Goal: Information Seeking & Learning: Check status

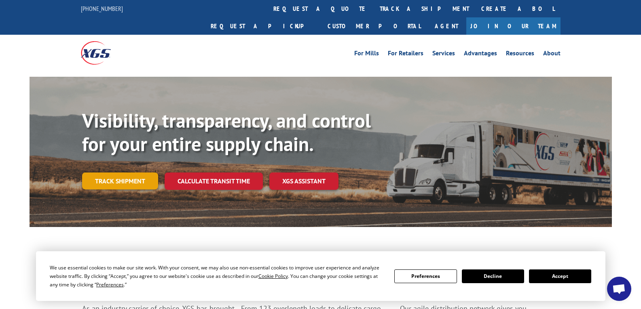
click at [118, 173] on link "Track shipment" at bounding box center [120, 181] width 76 height 17
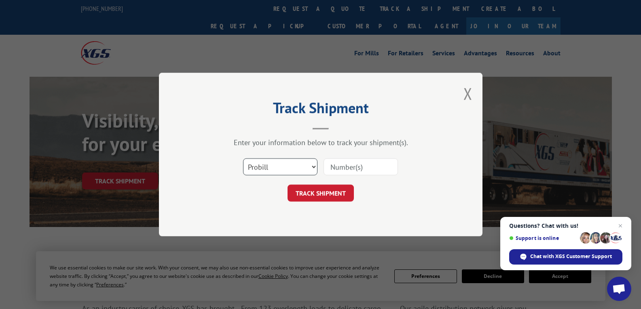
click at [314, 167] on select "Select category... Probill BOL PO" at bounding box center [280, 167] width 74 height 17
select select "bol"
click at [243, 159] on select "Select category... Probill BOL PO" at bounding box center [280, 167] width 74 height 17
click at [336, 166] on input at bounding box center [361, 167] width 74 height 17
paste input "54395235"
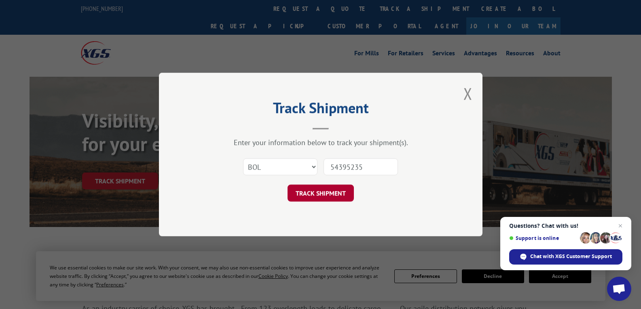
type input "54395235"
click at [331, 190] on button "TRACK SHIPMENT" at bounding box center [321, 193] width 66 height 17
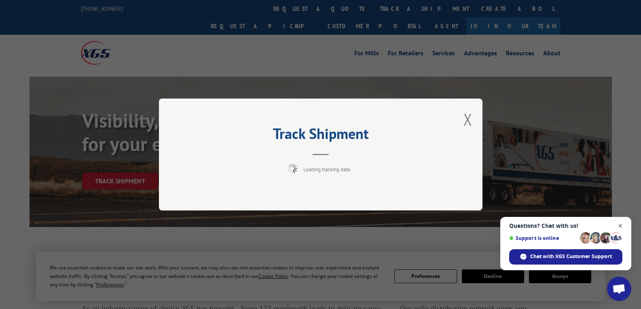
click at [621, 227] on span "Close chat" at bounding box center [621, 226] width 10 height 10
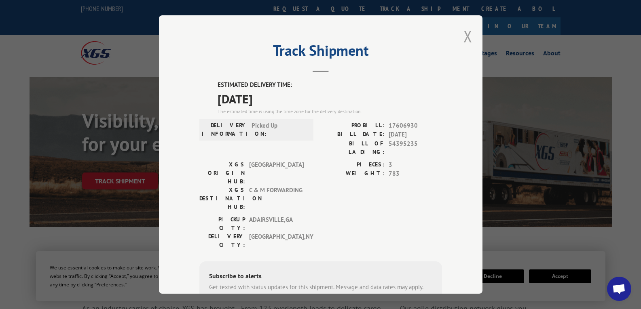
click at [464, 39] on button "Close modal" at bounding box center [468, 35] width 9 height 21
